Goal: Register for event/course

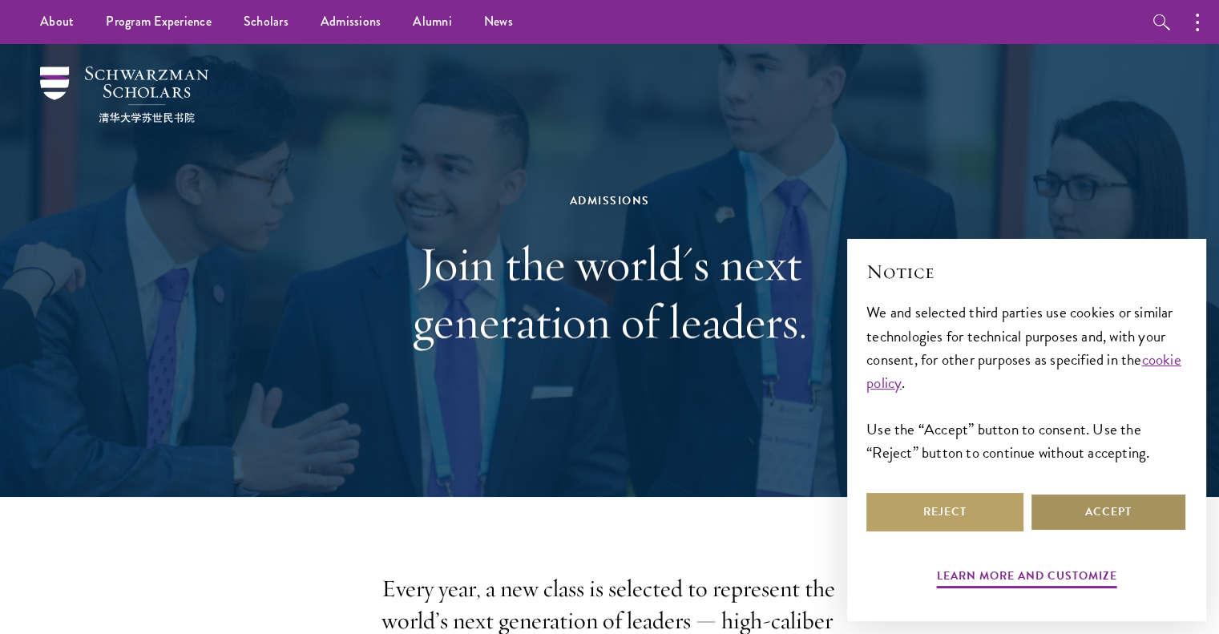
click at [1077, 515] on button "Accept" at bounding box center [1108, 512] width 157 height 38
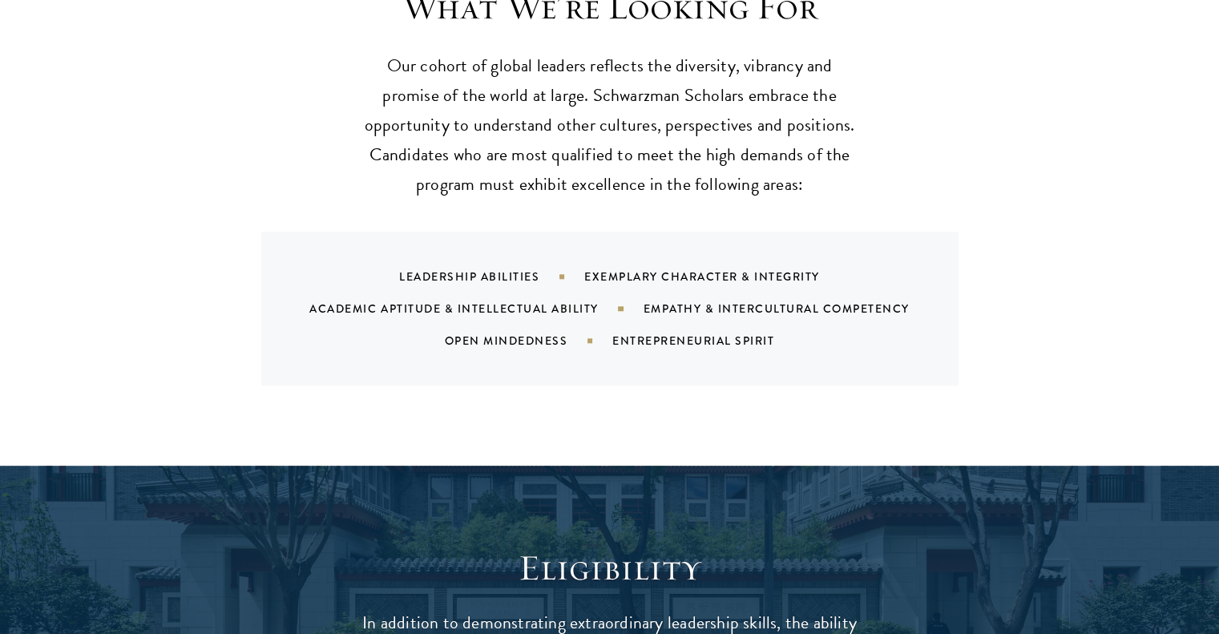
scroll to position [1606, 0]
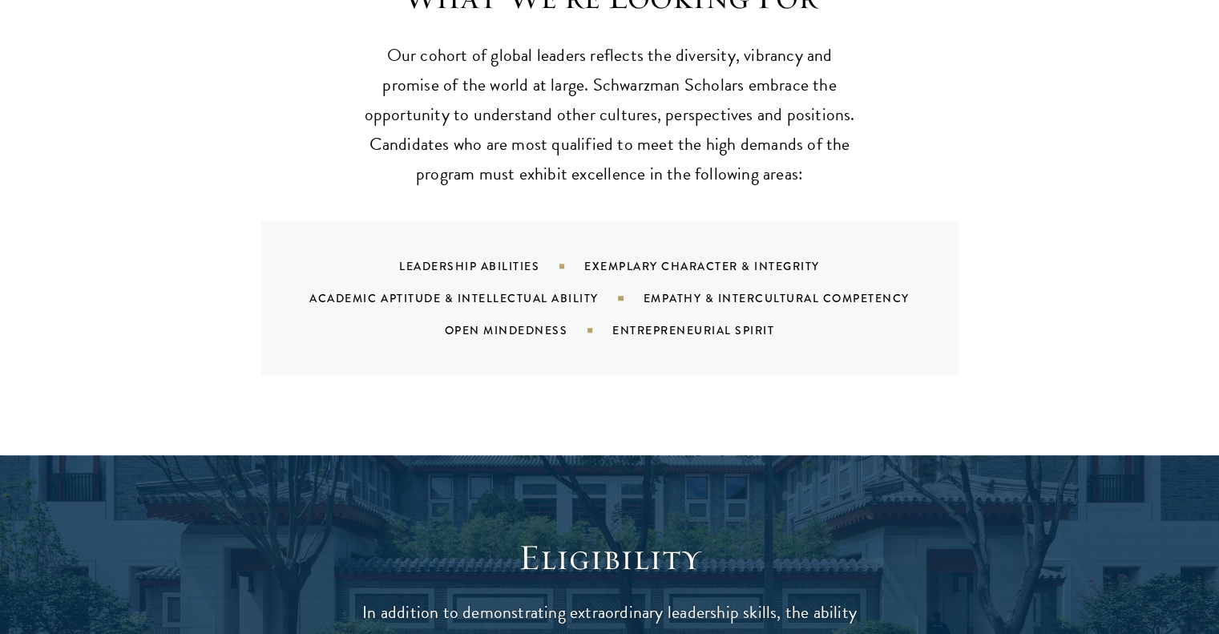
click at [657, 258] on div "Exemplary Character & Integrity" at bounding box center [722, 266] width 276 height 16
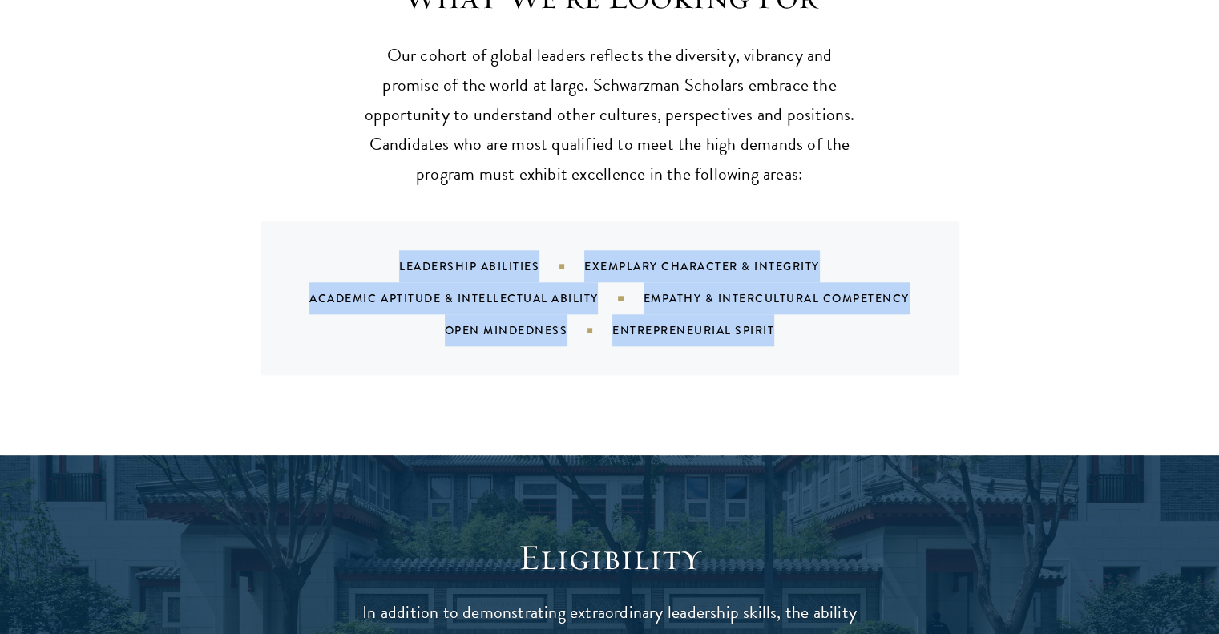
click at [657, 258] on div "Exemplary Character & Integrity" at bounding box center [722, 266] width 276 height 16
click at [392, 392] on div "What We're Looking For Our cohort of global leaders reflects the diversity, vib…" at bounding box center [609, 200] width 1219 height 511
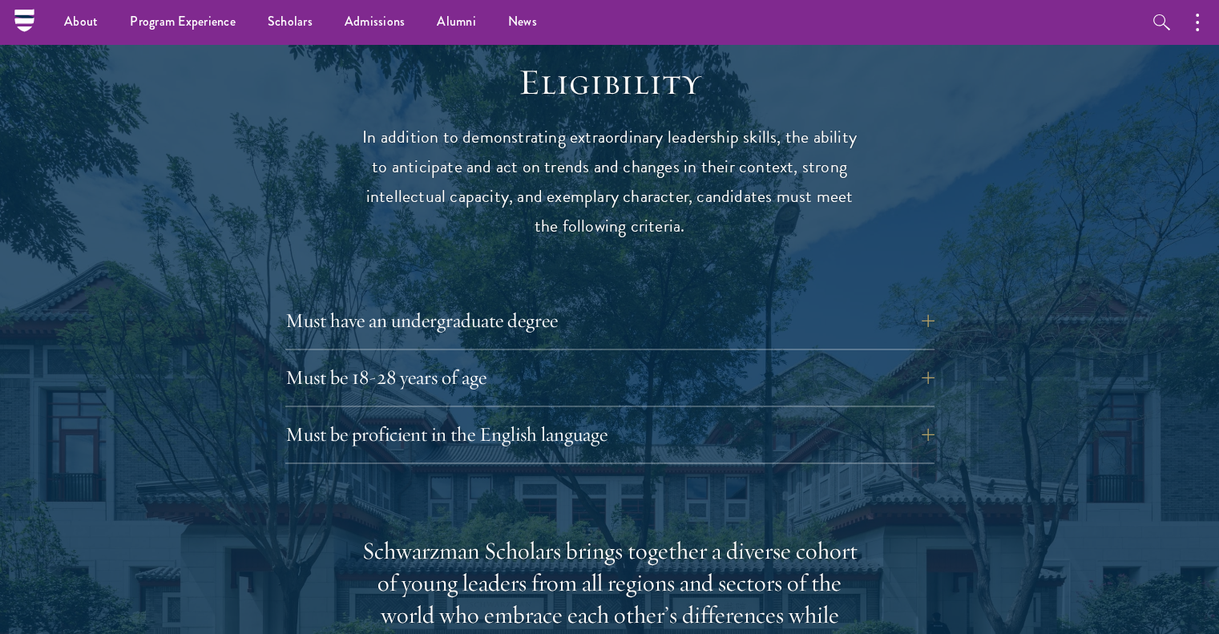
scroll to position [2062, 0]
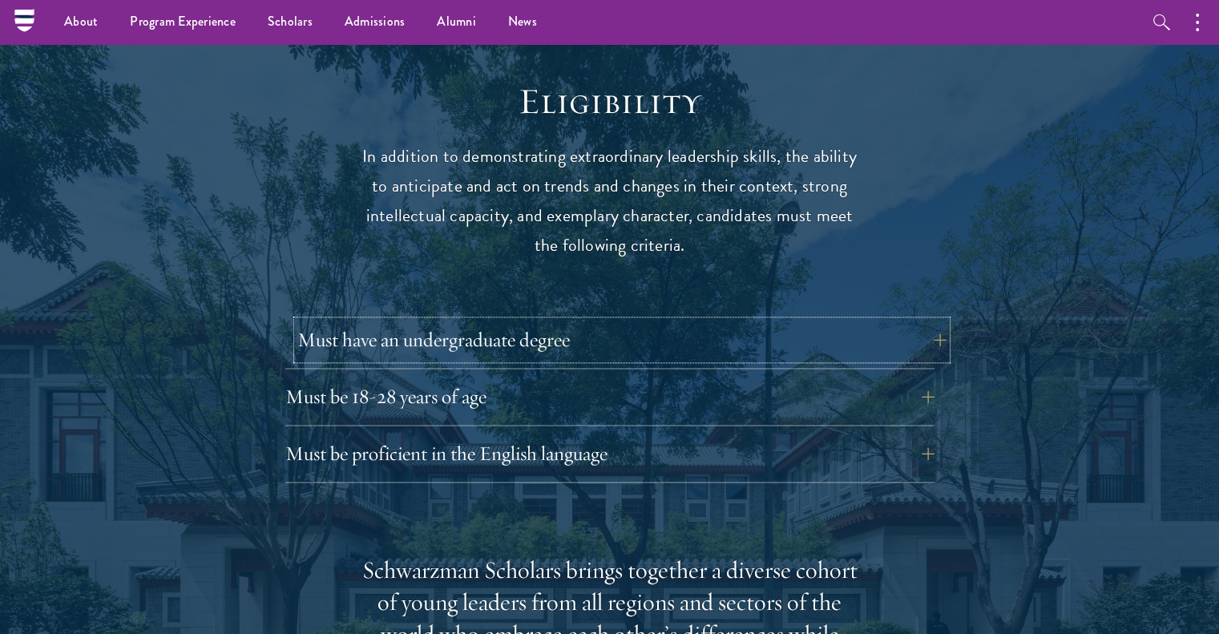
click at [628, 321] on button "Must have an undergraduate degree" at bounding box center [621, 340] width 649 height 38
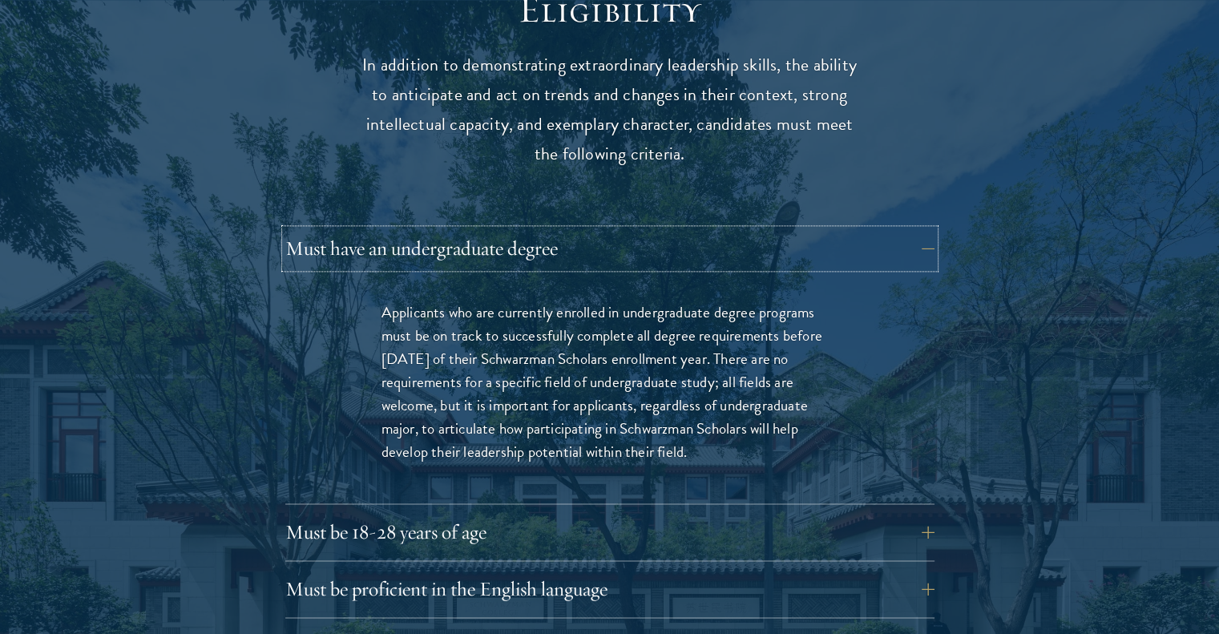
scroll to position [2154, 0]
click at [642, 512] on button "Must be 18-28 years of age" at bounding box center [621, 531] width 649 height 38
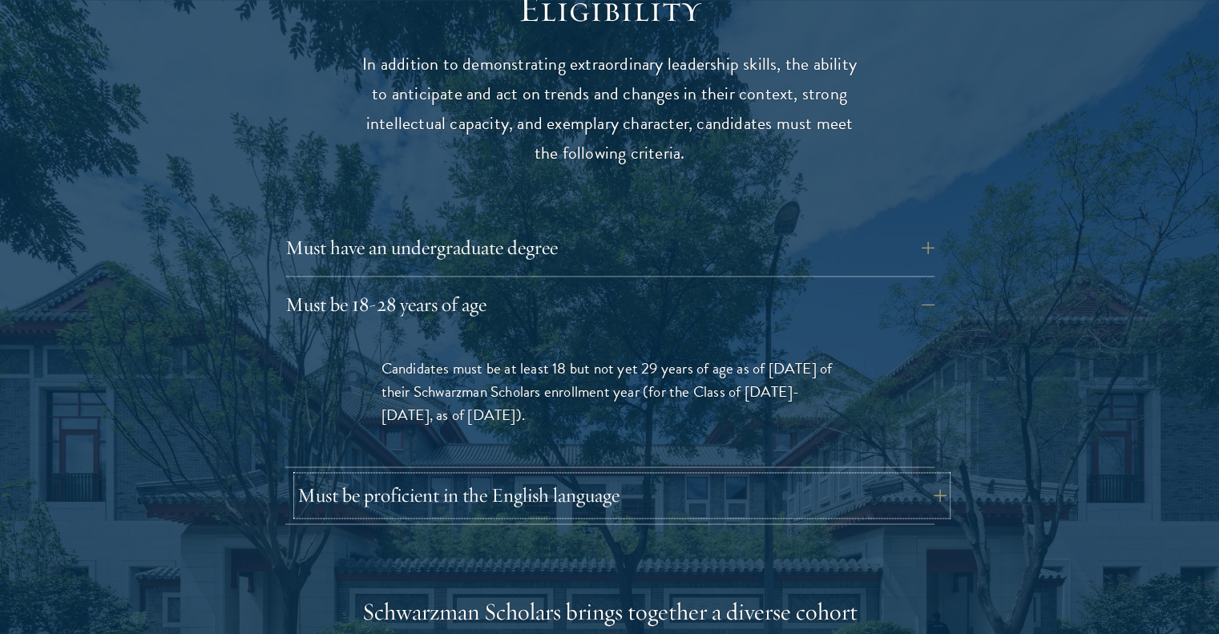
click at [601, 476] on button "Must be proficient in the English language" at bounding box center [621, 495] width 649 height 38
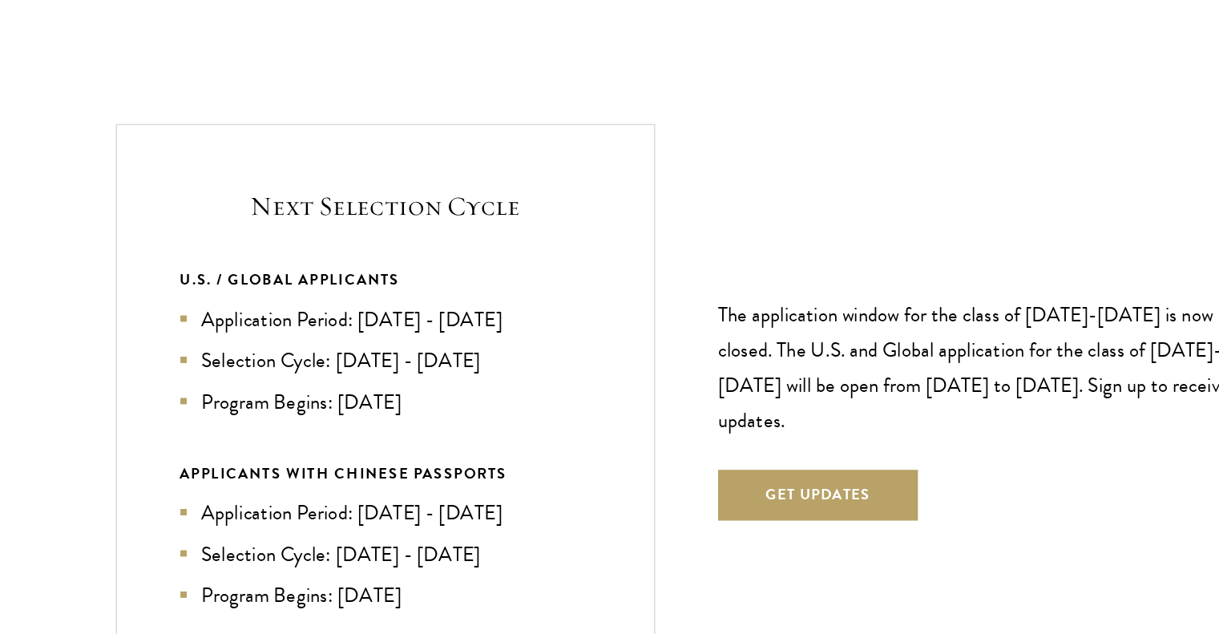
scroll to position [3723, 0]
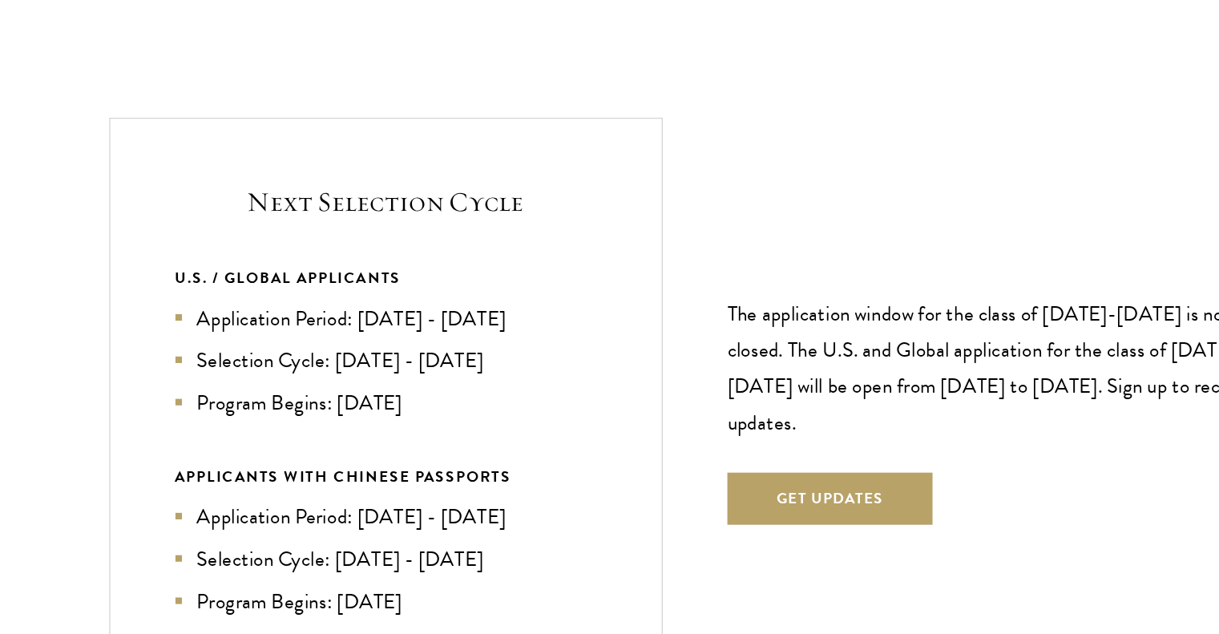
click at [393, 321] on li "Application Period: [DATE] - [DATE]" at bounding box center [381, 332] width 311 height 23
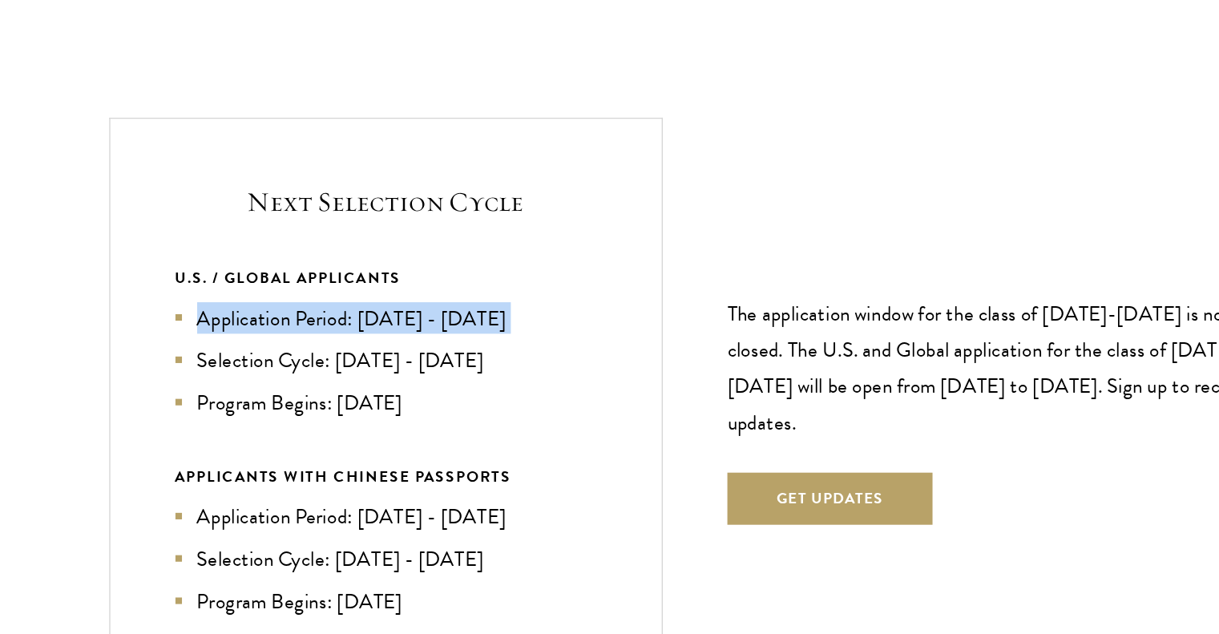
click at [393, 321] on li "Application Period: [DATE] - [DATE]" at bounding box center [381, 332] width 311 height 23
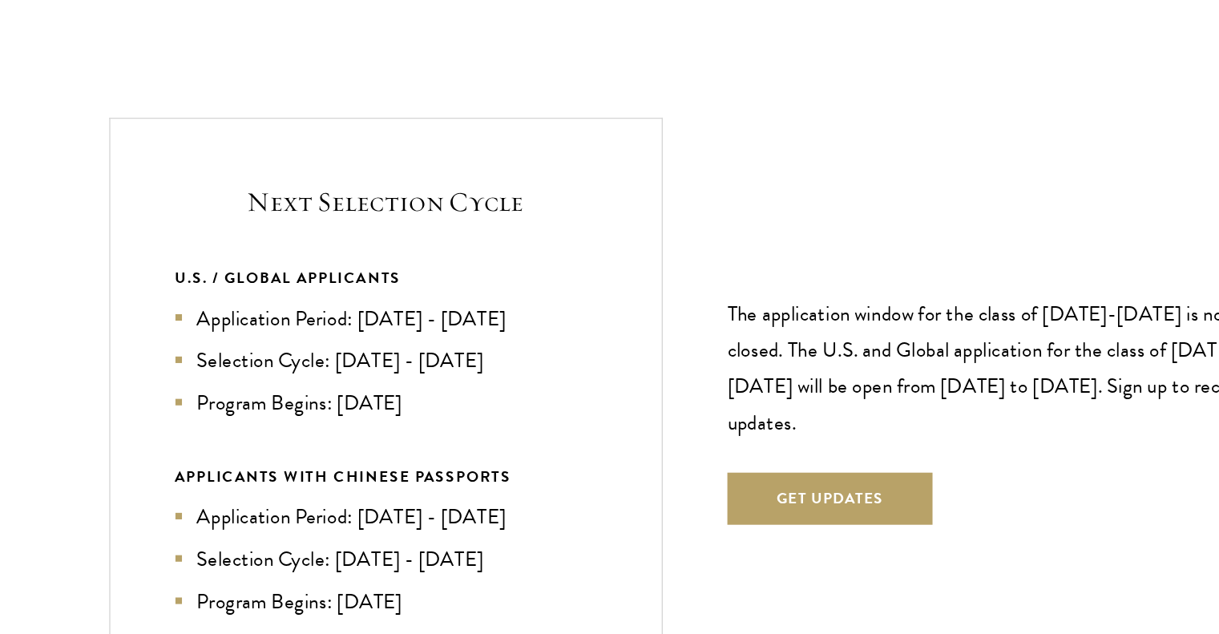
click at [400, 352] on li "Selection Cycle: [DATE] - [DATE]" at bounding box center [381, 363] width 311 height 23
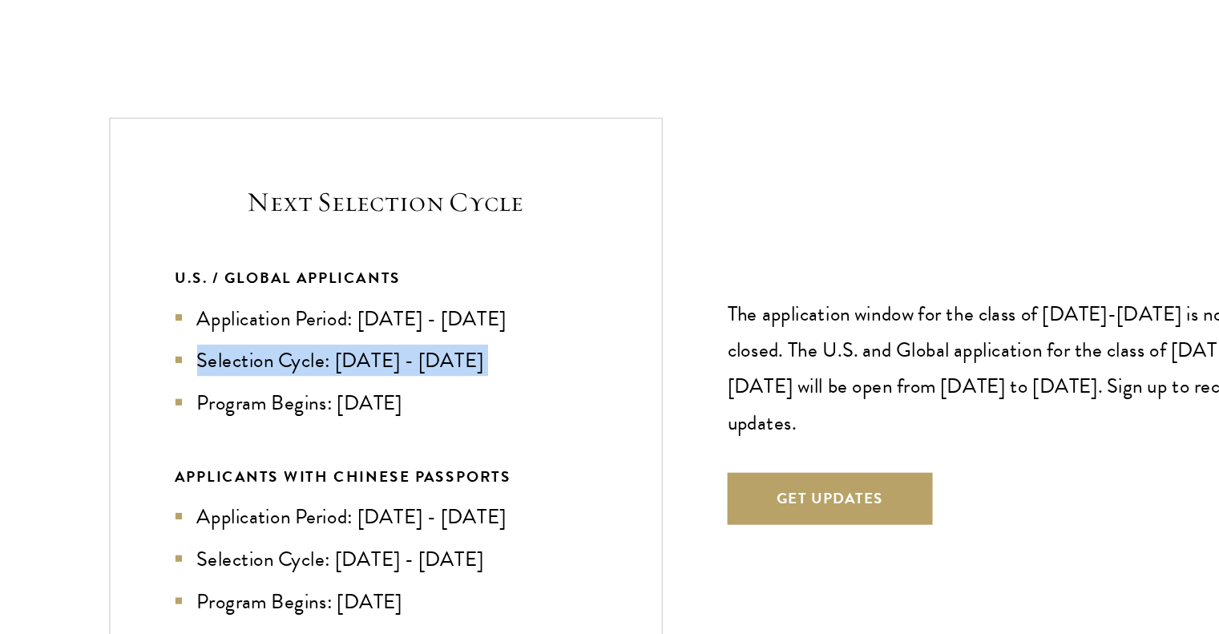
click at [400, 352] on li "Selection Cycle: [DATE] - [DATE]" at bounding box center [381, 363] width 311 height 23
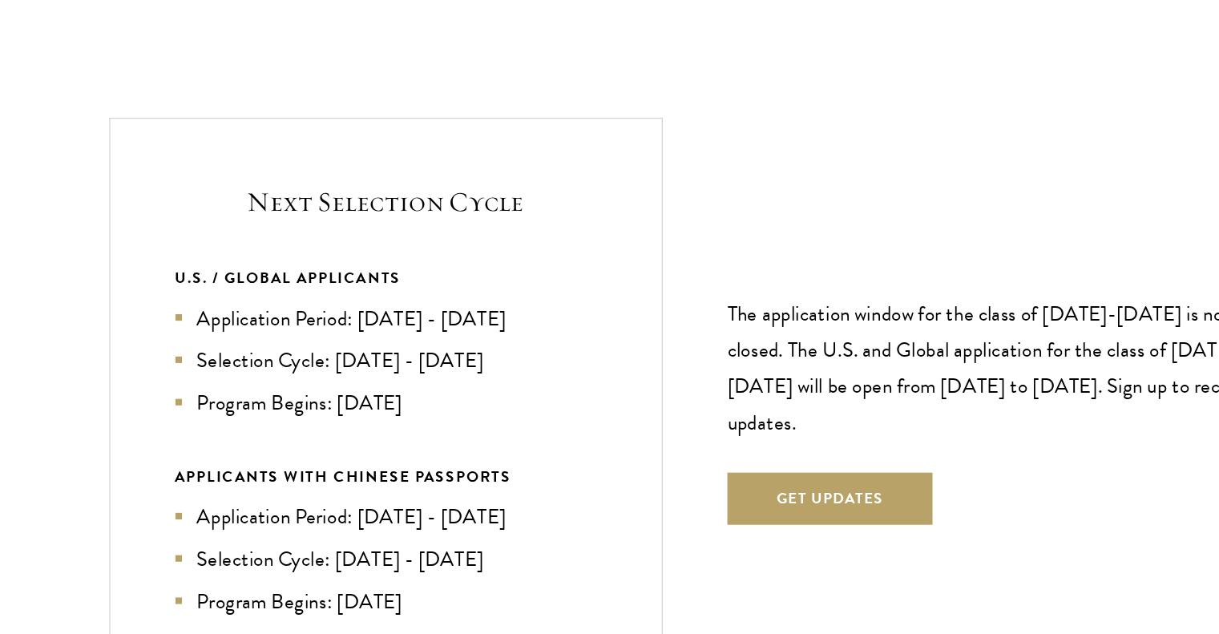
click at [415, 378] on div "U.S. / GLOBAL APPLICANTS Application Period: [DATE] - [DATE] Selection Cycle: […" at bounding box center [381, 423] width 311 height 260
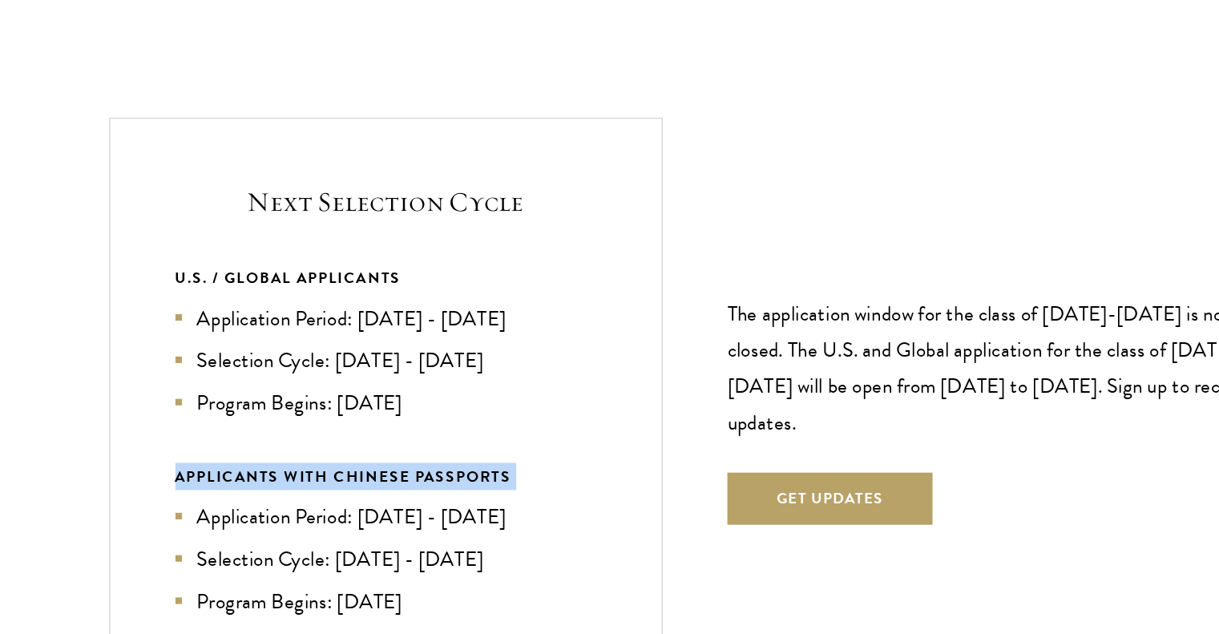
click at [415, 378] on div "U.S. / GLOBAL APPLICANTS Application Period: [DATE] - [DATE] Selection Cycle: […" at bounding box center [381, 423] width 311 height 260
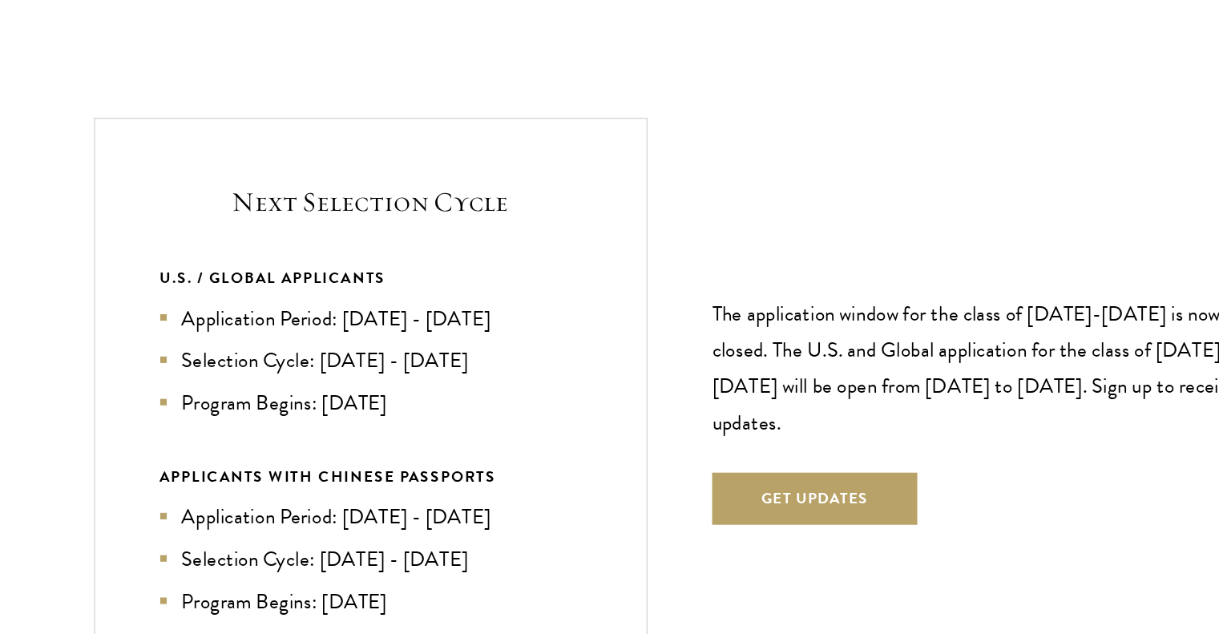
click at [393, 383] on li "Program Begins: [DATE]" at bounding box center [381, 394] width 311 height 23
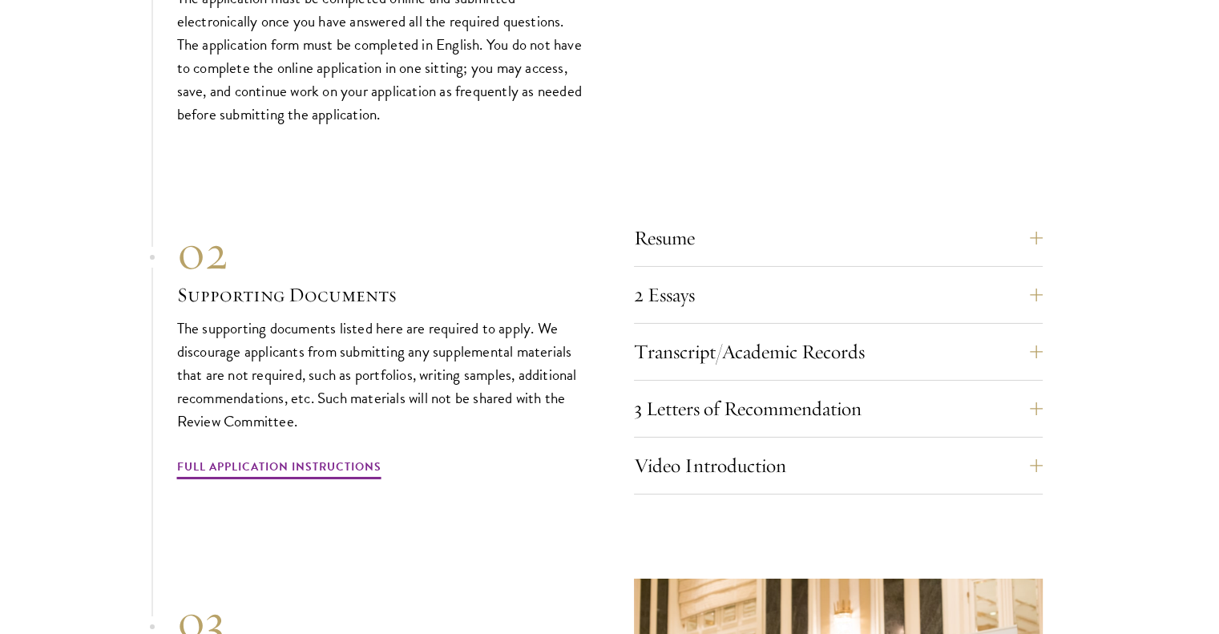
scroll to position [5353, 0]
click at [804, 218] on button "Resume" at bounding box center [850, 237] width 409 height 38
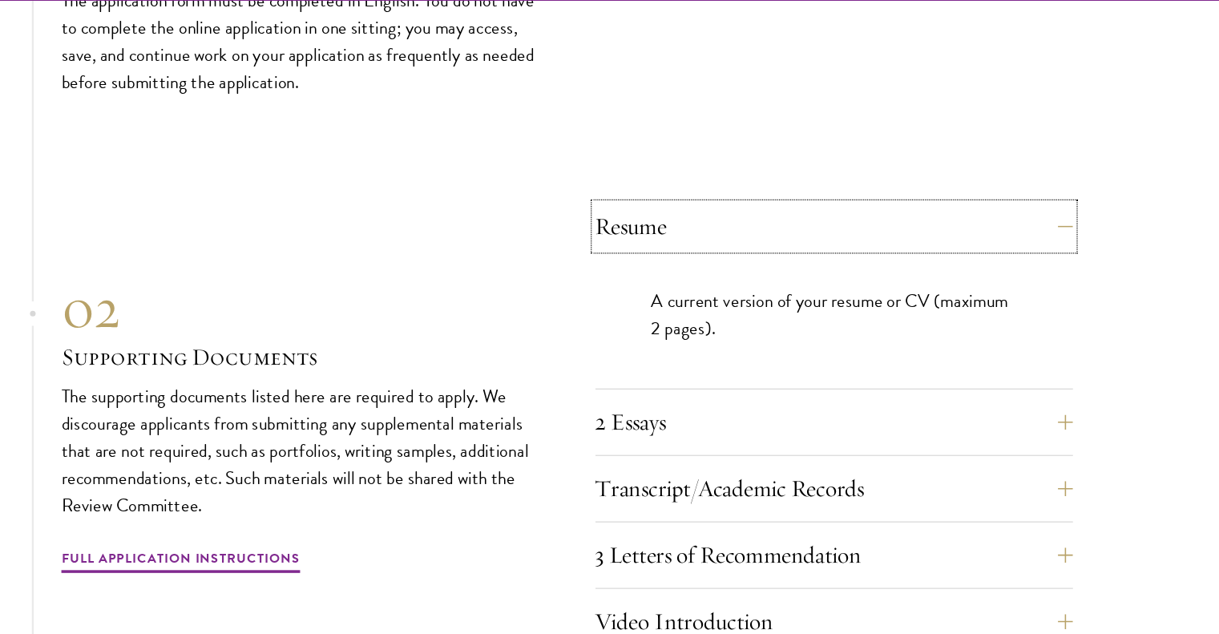
scroll to position [4925, 0]
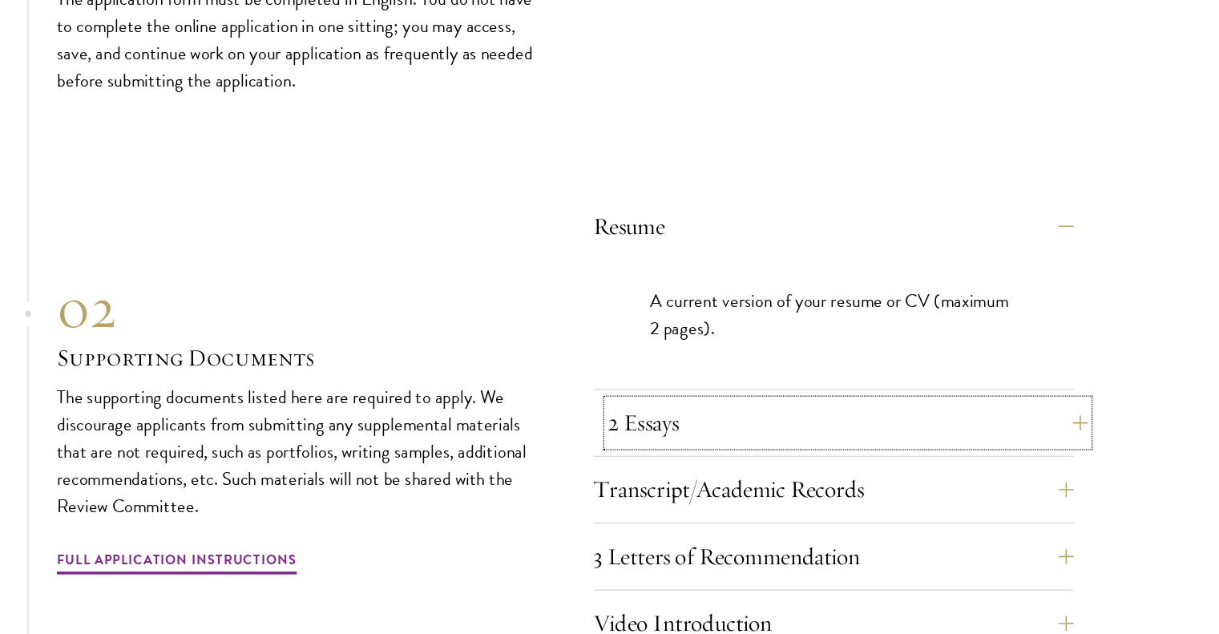
click at [848, 386] on button "2 Essays" at bounding box center [850, 405] width 409 height 38
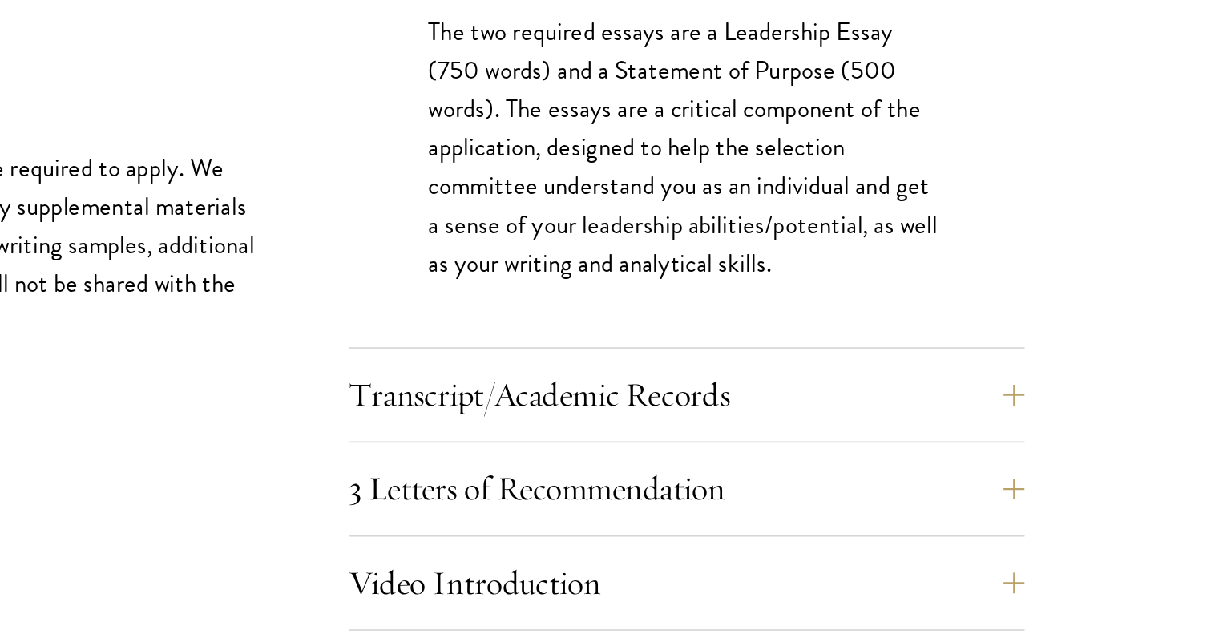
scroll to position [5028, 0]
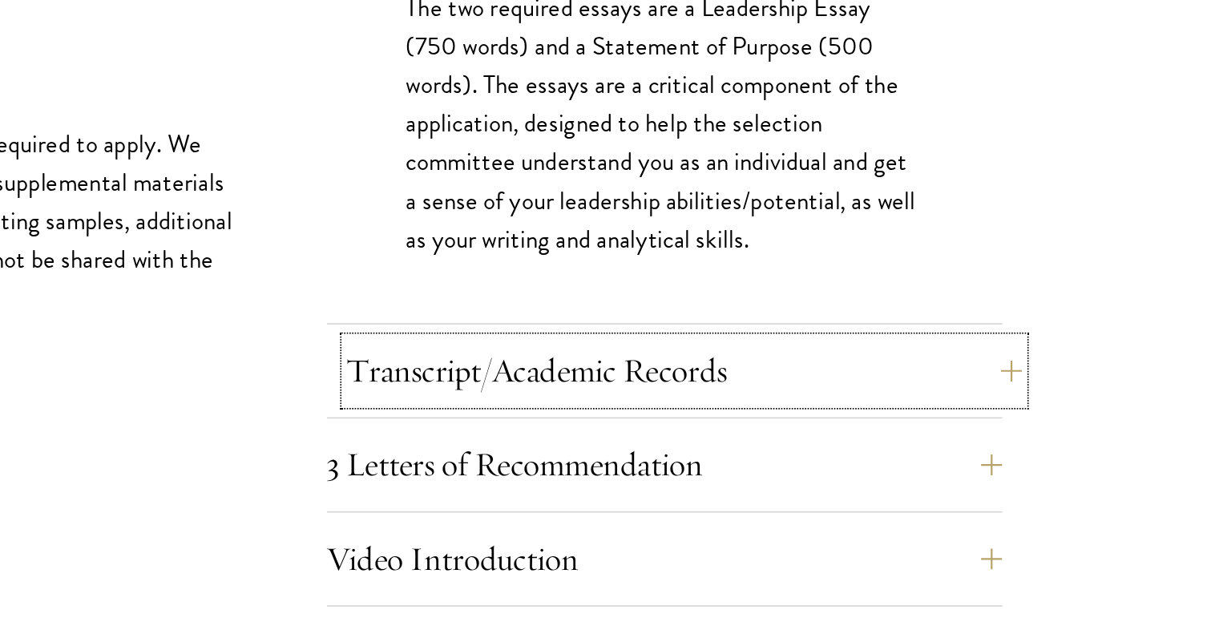
click at [890, 455] on button "Transcript/Academic Records" at bounding box center [850, 474] width 409 height 38
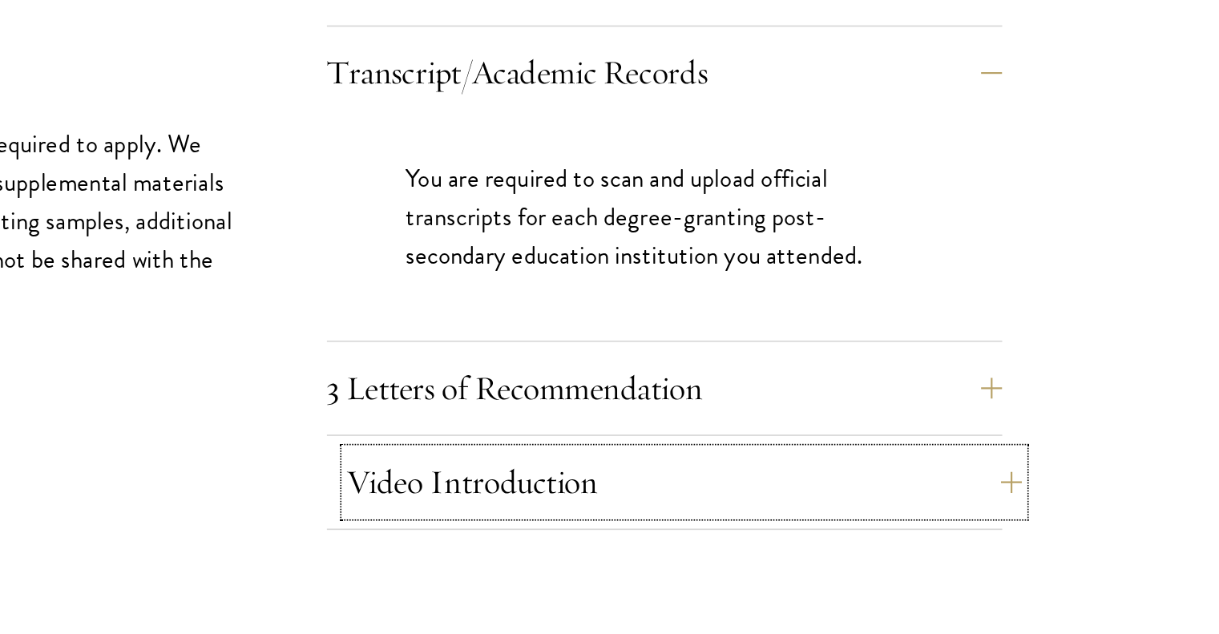
drag, startPoint x: 888, startPoint y: 445, endPoint x: 822, endPoint y: 470, distance: 70.3
click at [822, 476] on button "Video Introduction" at bounding box center [850, 495] width 409 height 38
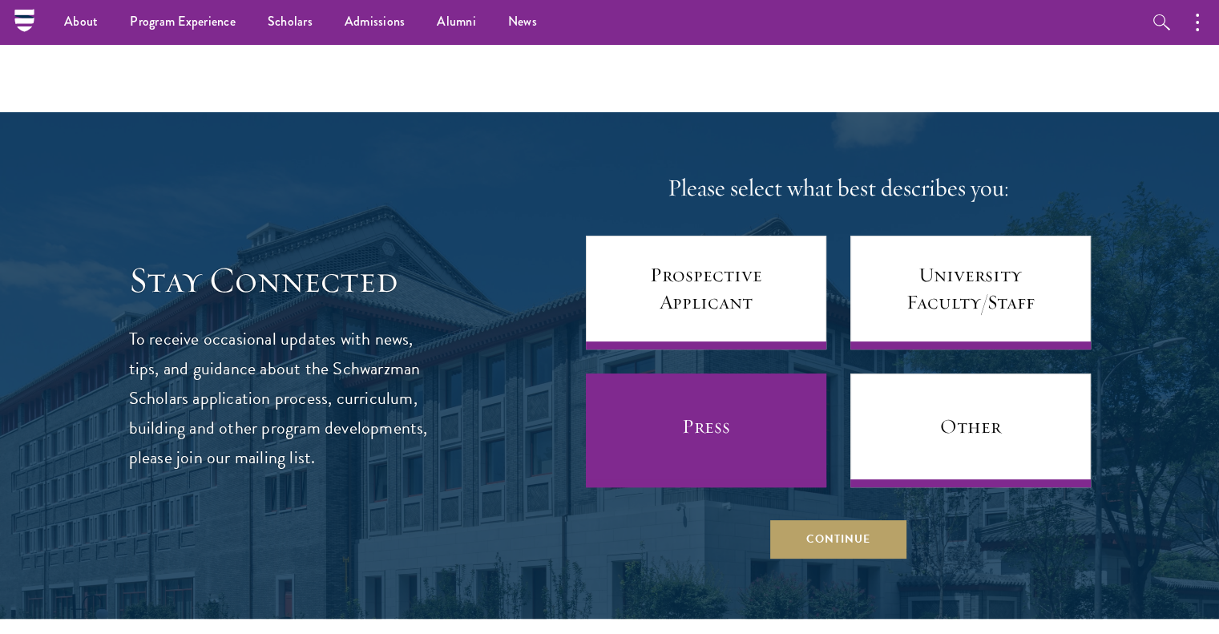
scroll to position [6401, 0]
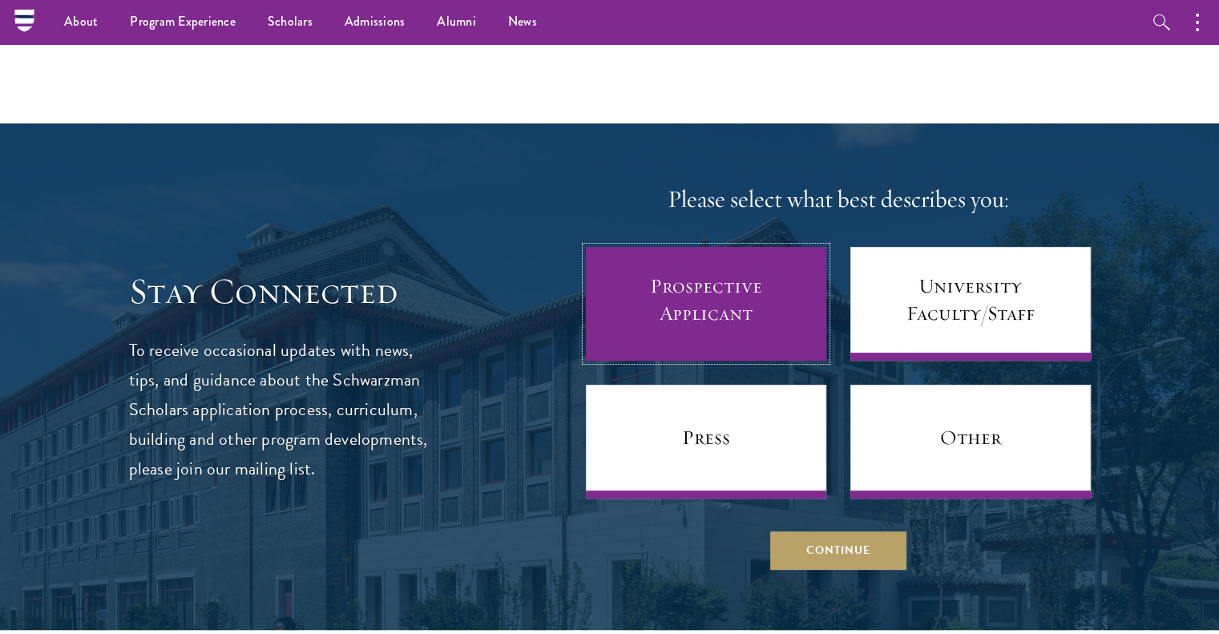
click at [732, 310] on link "Prospective Applicant" at bounding box center [706, 304] width 240 height 114
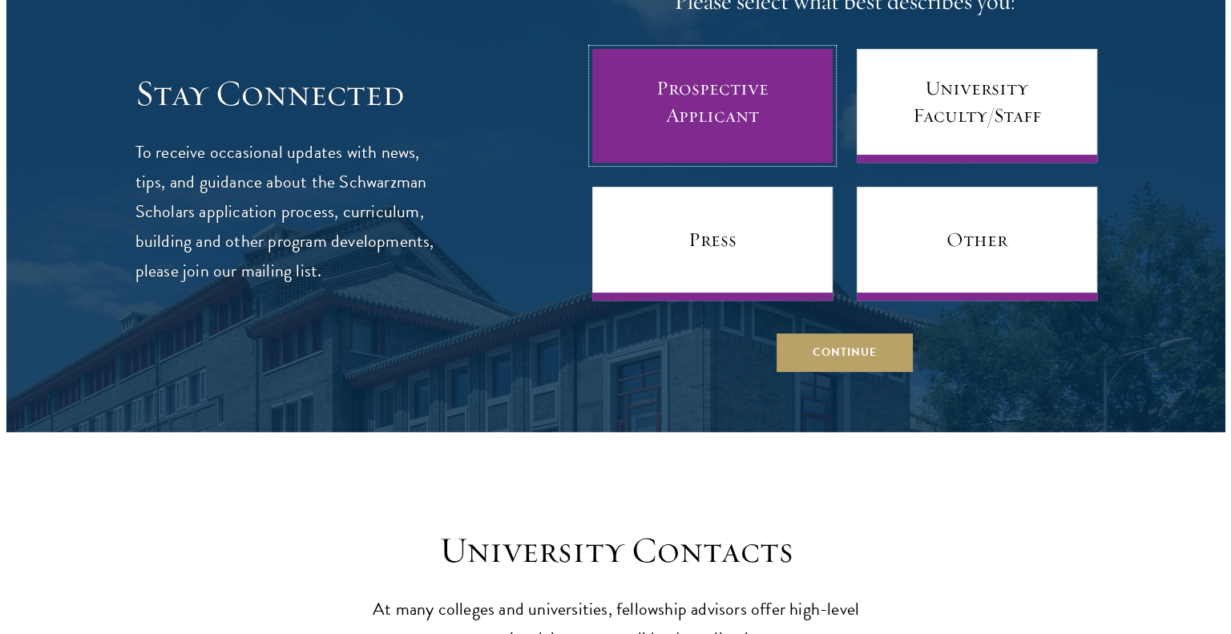
scroll to position [6602, 0]
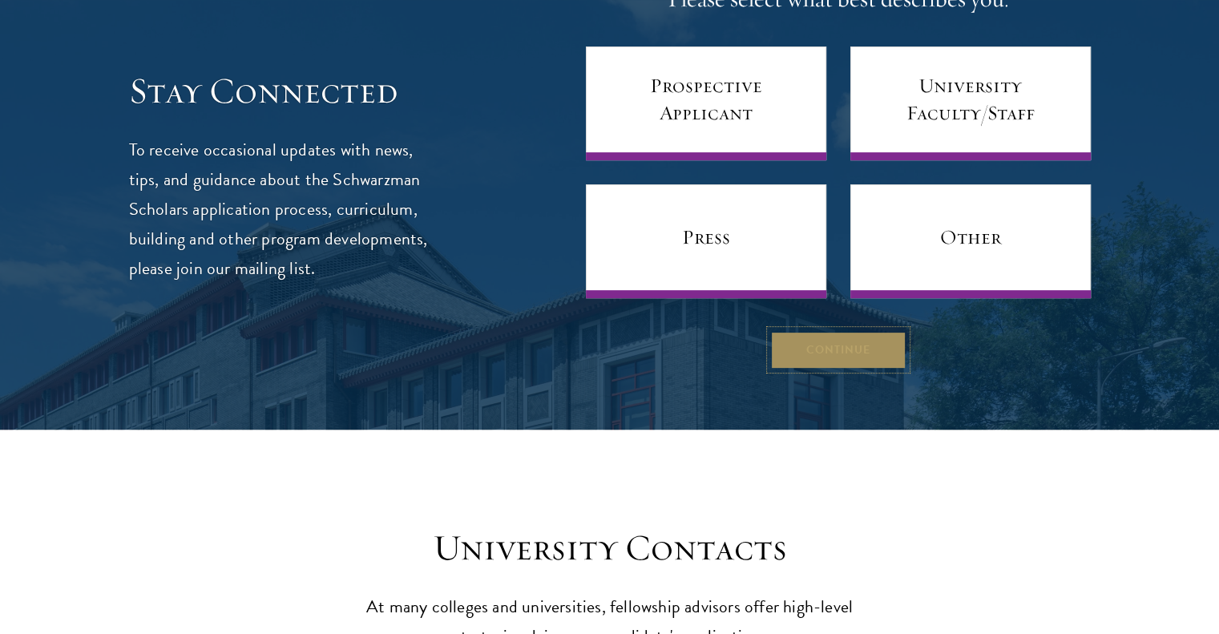
click at [822, 330] on button "Continue" at bounding box center [838, 349] width 136 height 38
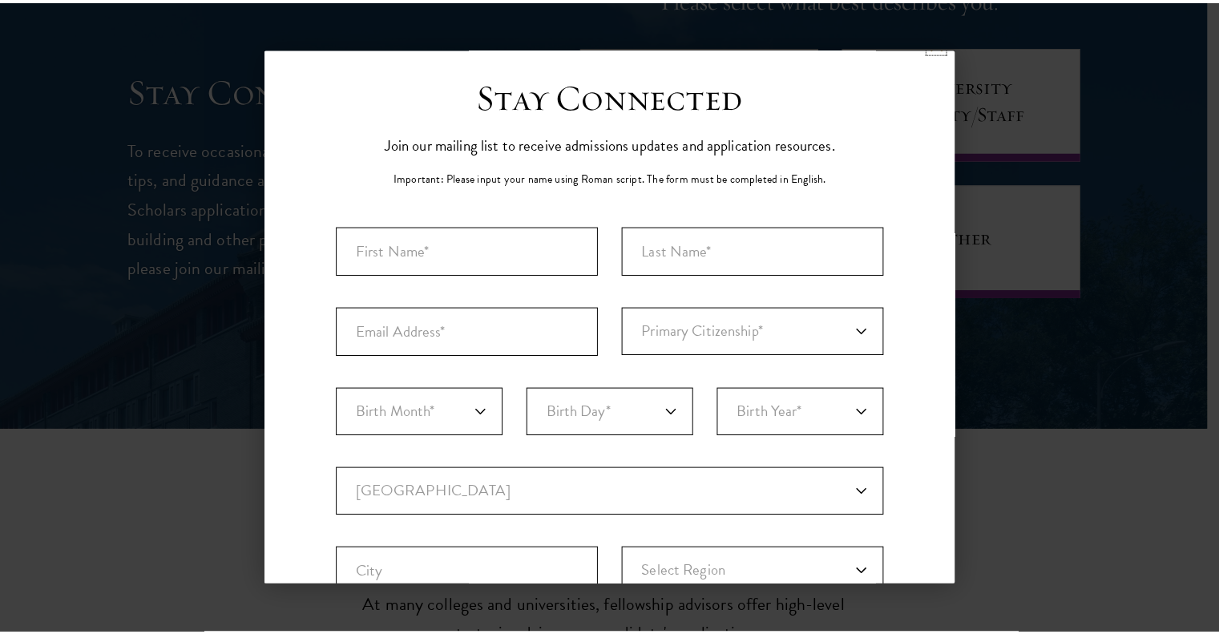
scroll to position [19, 0]
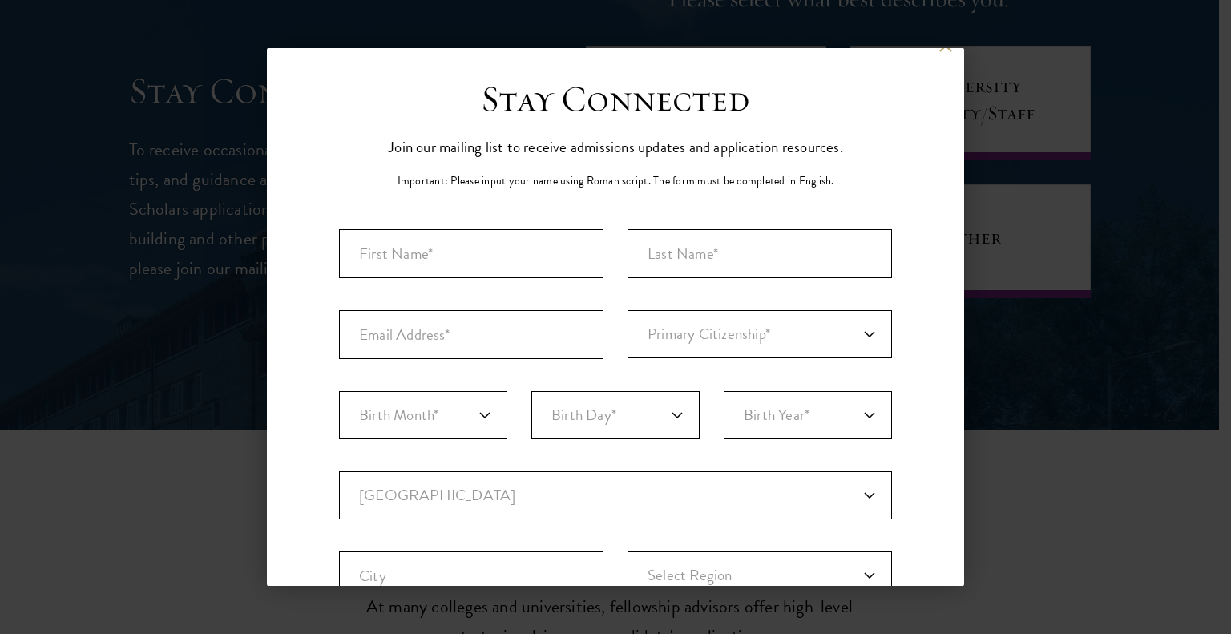
click at [1064, 279] on div "Back Stay Connected Please select what best describes you: Prospective Applican…" at bounding box center [615, 317] width 1231 height 538
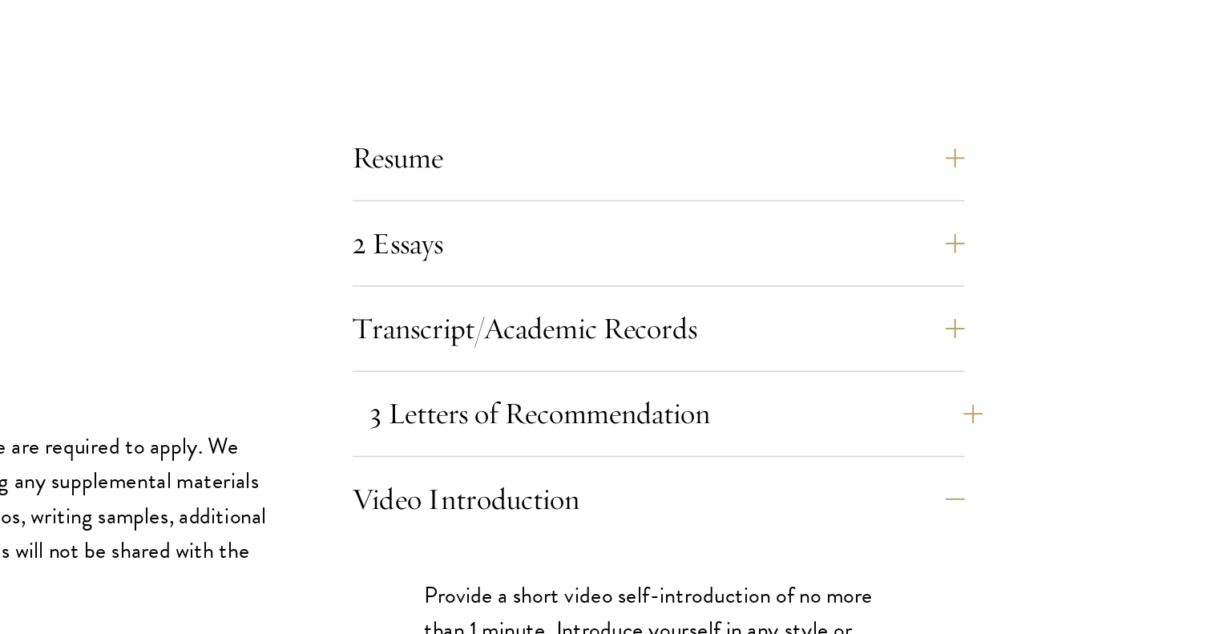
scroll to position [4937, 0]
